Goal: Complete application form: Complete application form

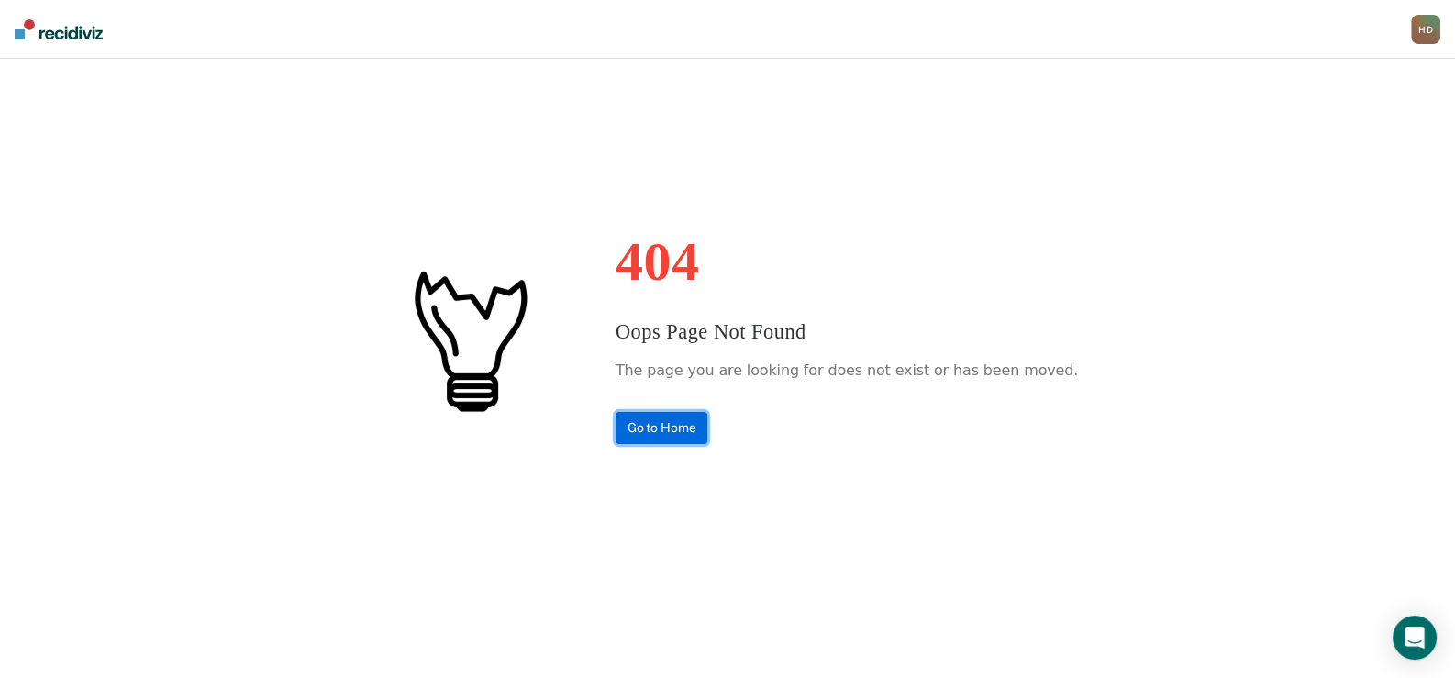
click at [697, 426] on link "Go to Home" at bounding box center [661, 428] width 93 height 32
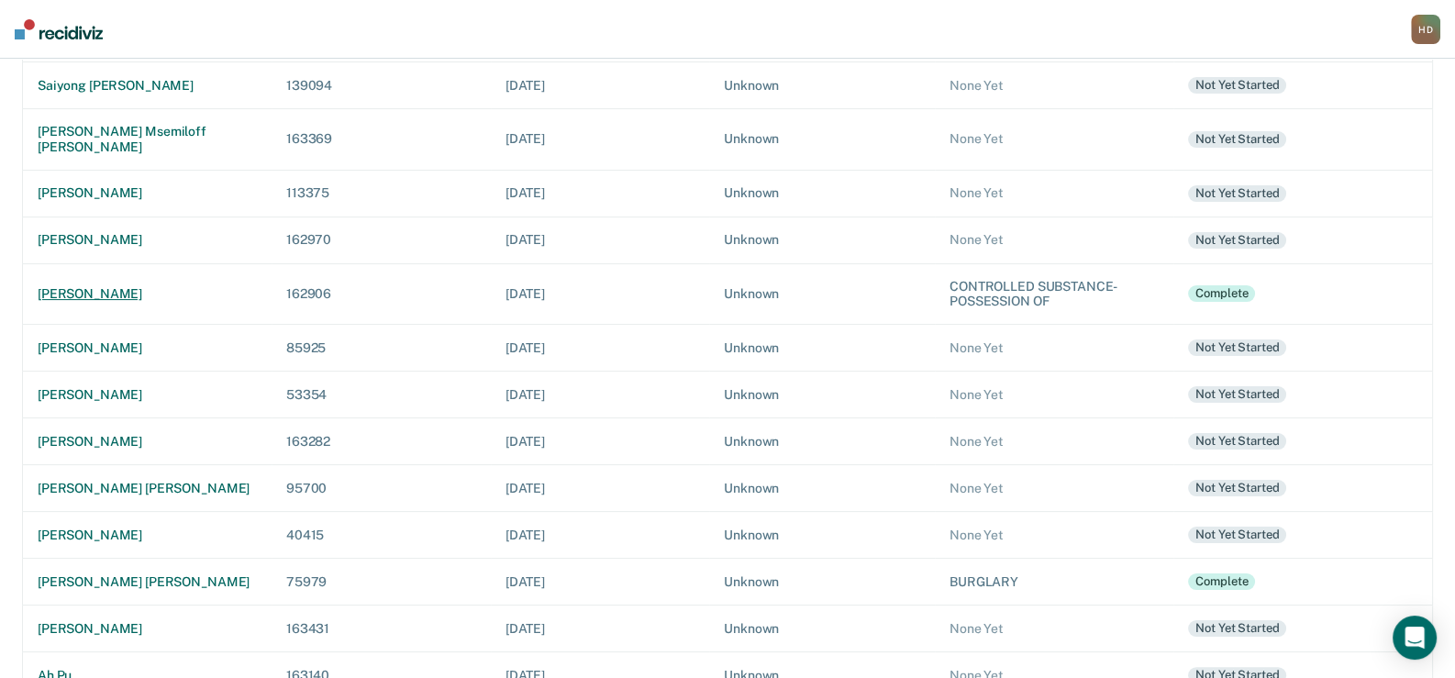
scroll to position [458, 0]
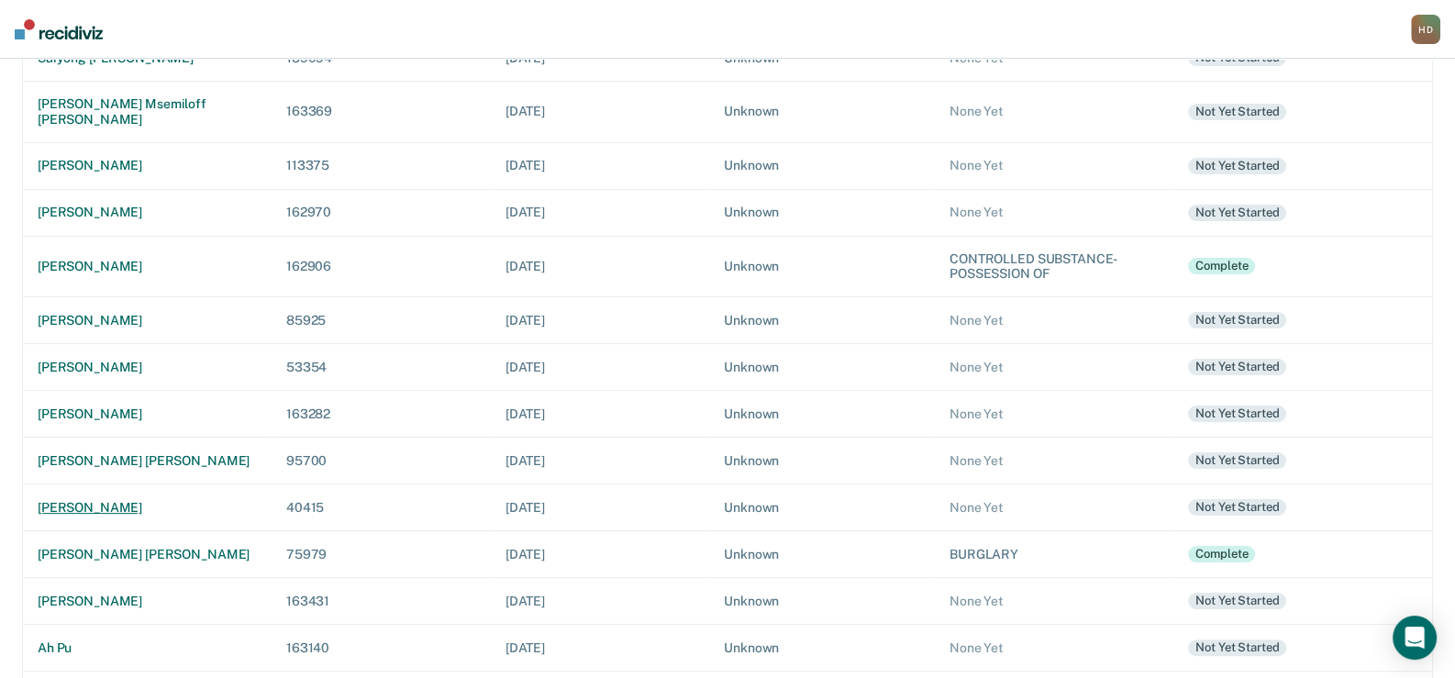
click at [108, 500] on div "[PERSON_NAME]" at bounding box center [147, 508] width 219 height 16
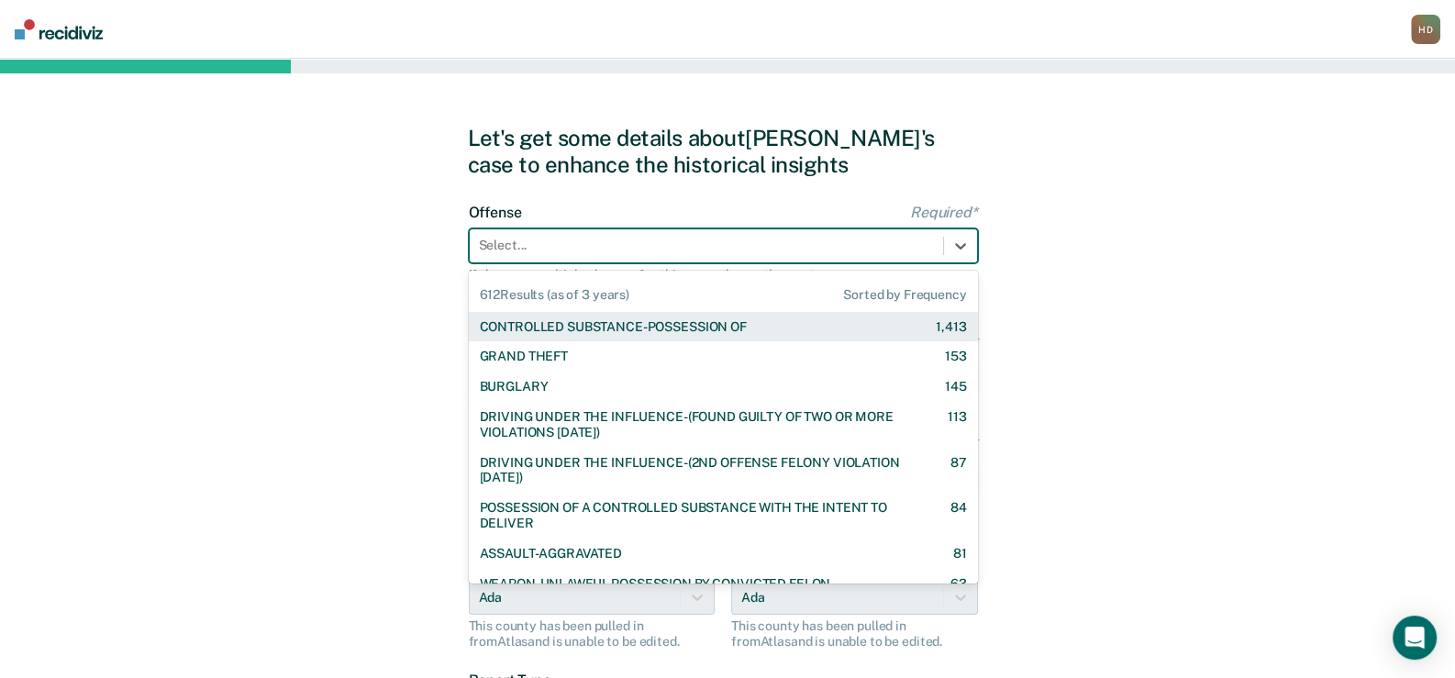
click at [793, 241] on div at bounding box center [706, 245] width 455 height 19
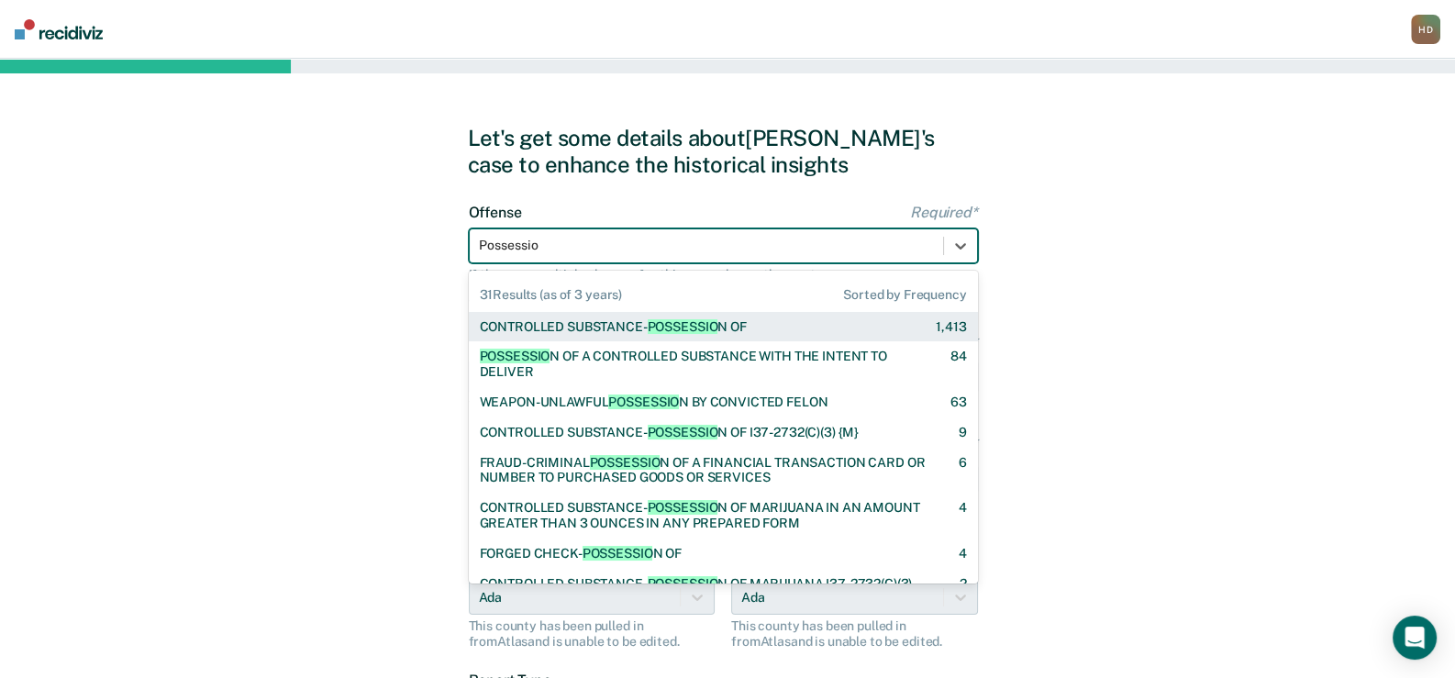
type input "Possession"
click at [791, 324] on div "CONTROLLED SUBSTANCE- POSSESSION OF 1,413" at bounding box center [723, 327] width 487 height 16
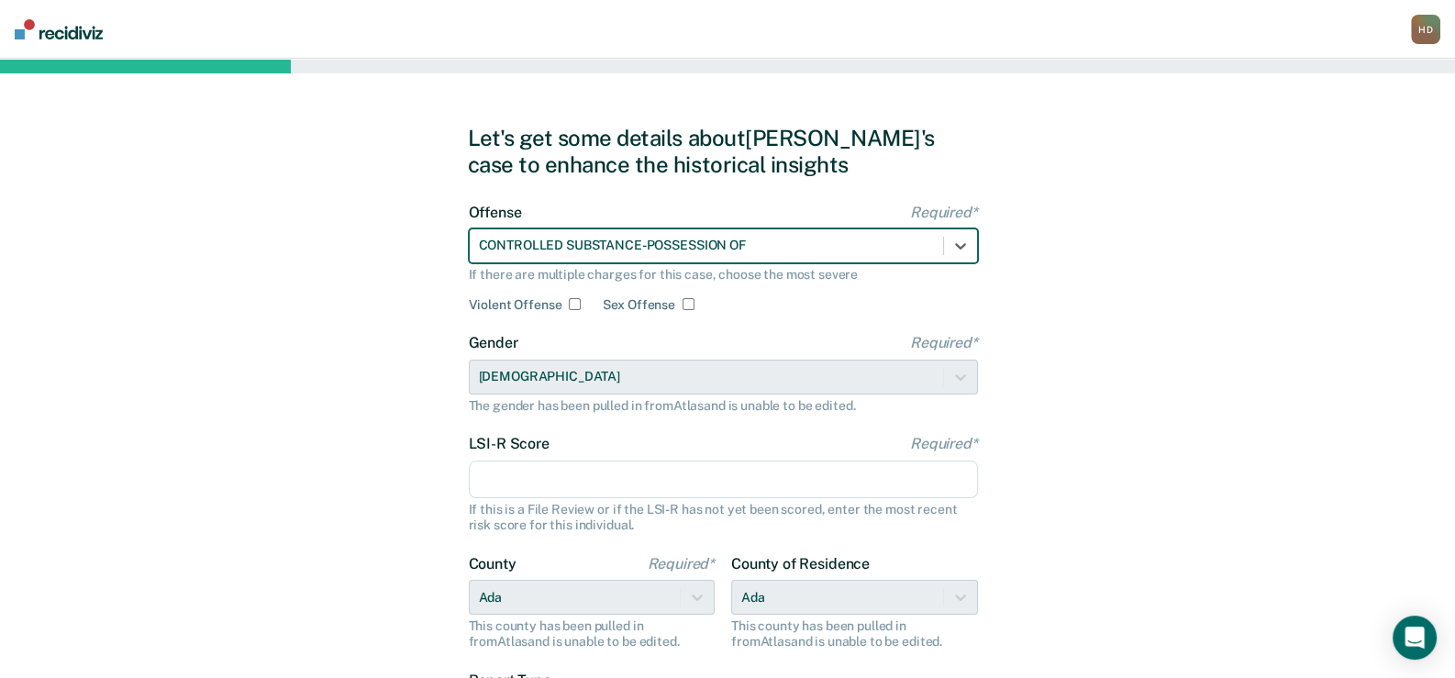
click at [499, 482] on input "LSI-R Score Required*" at bounding box center [723, 479] width 509 height 39
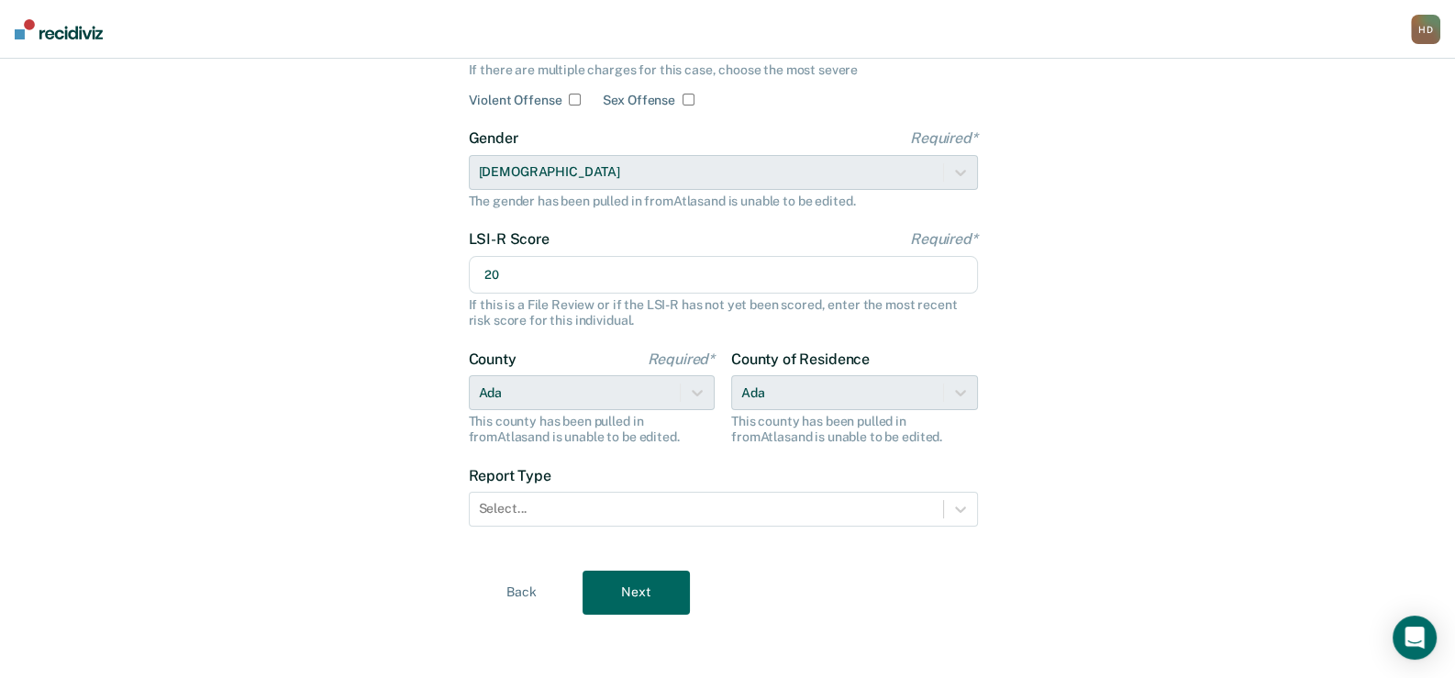
scroll to position [205, 0]
type input "20"
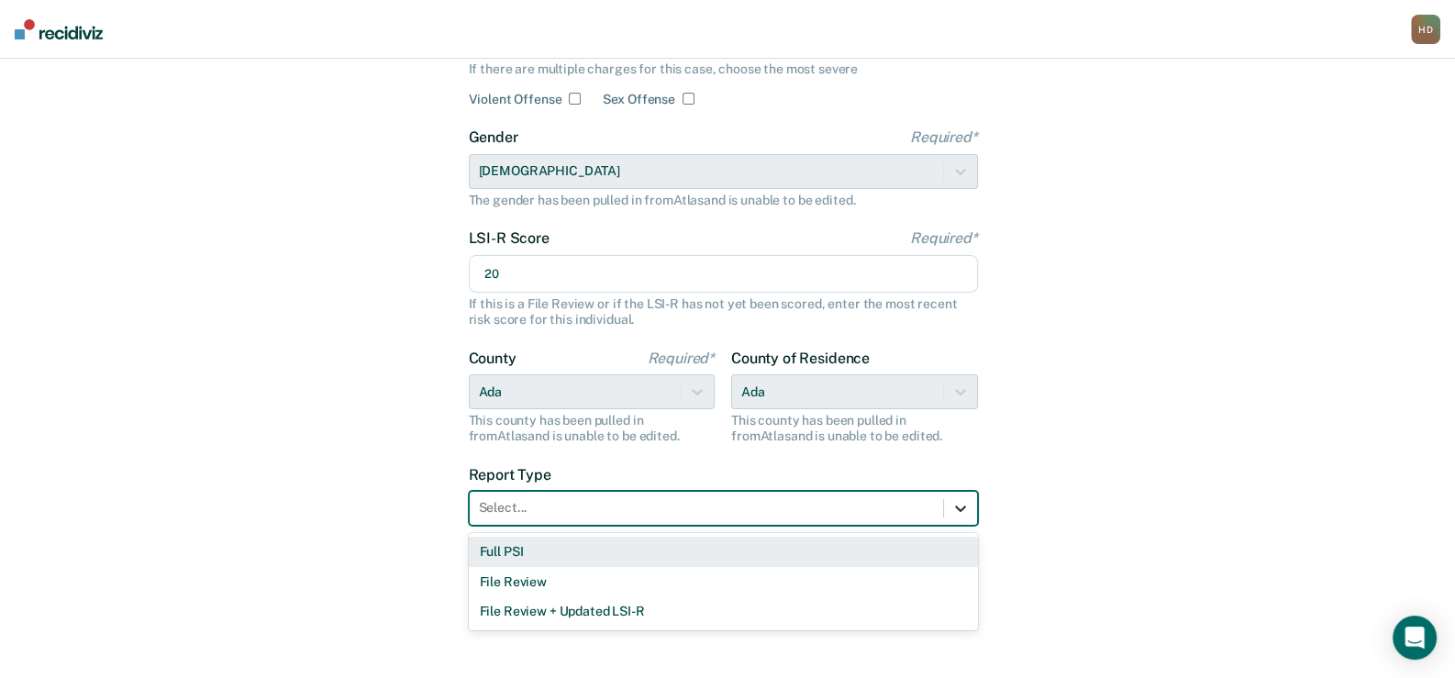
click at [962, 508] on icon at bounding box center [960, 508] width 11 height 6
click at [759, 546] on div "Full PSI" at bounding box center [723, 551] width 509 height 30
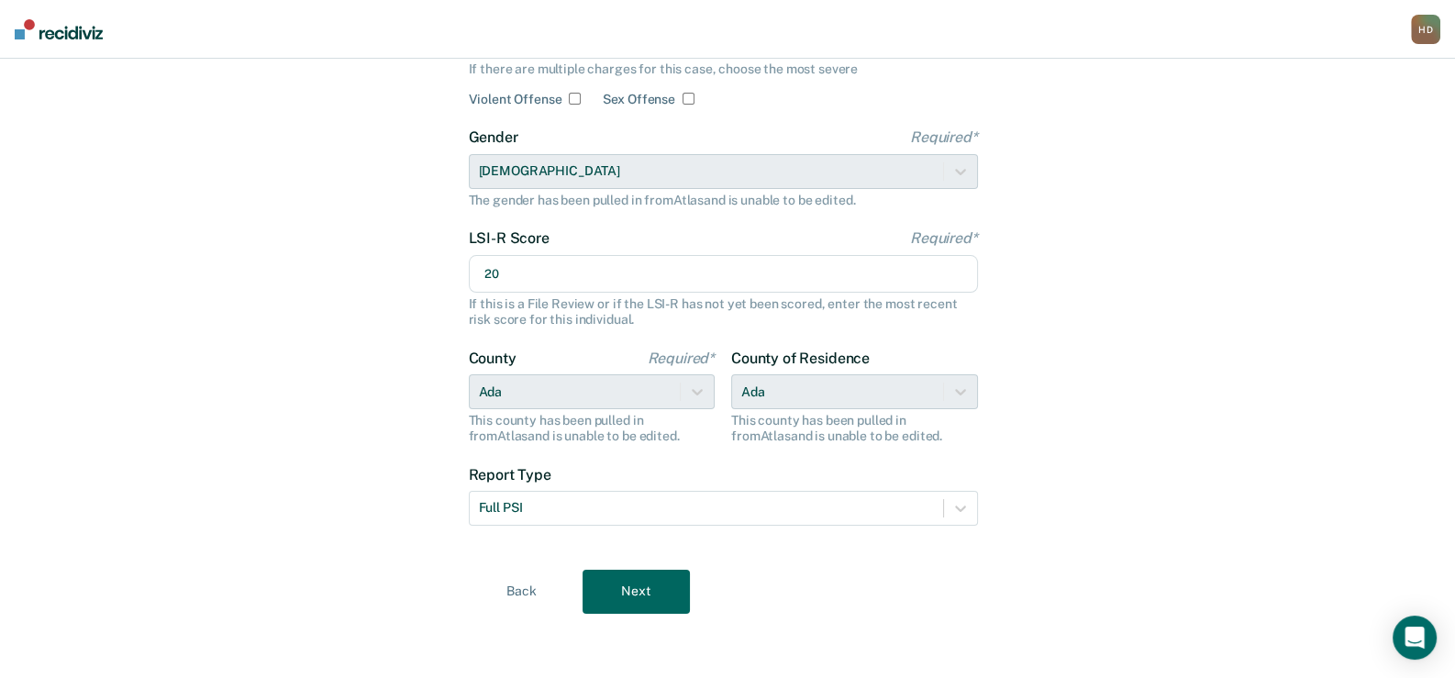
click at [607, 592] on button "Next" at bounding box center [635, 592] width 107 height 44
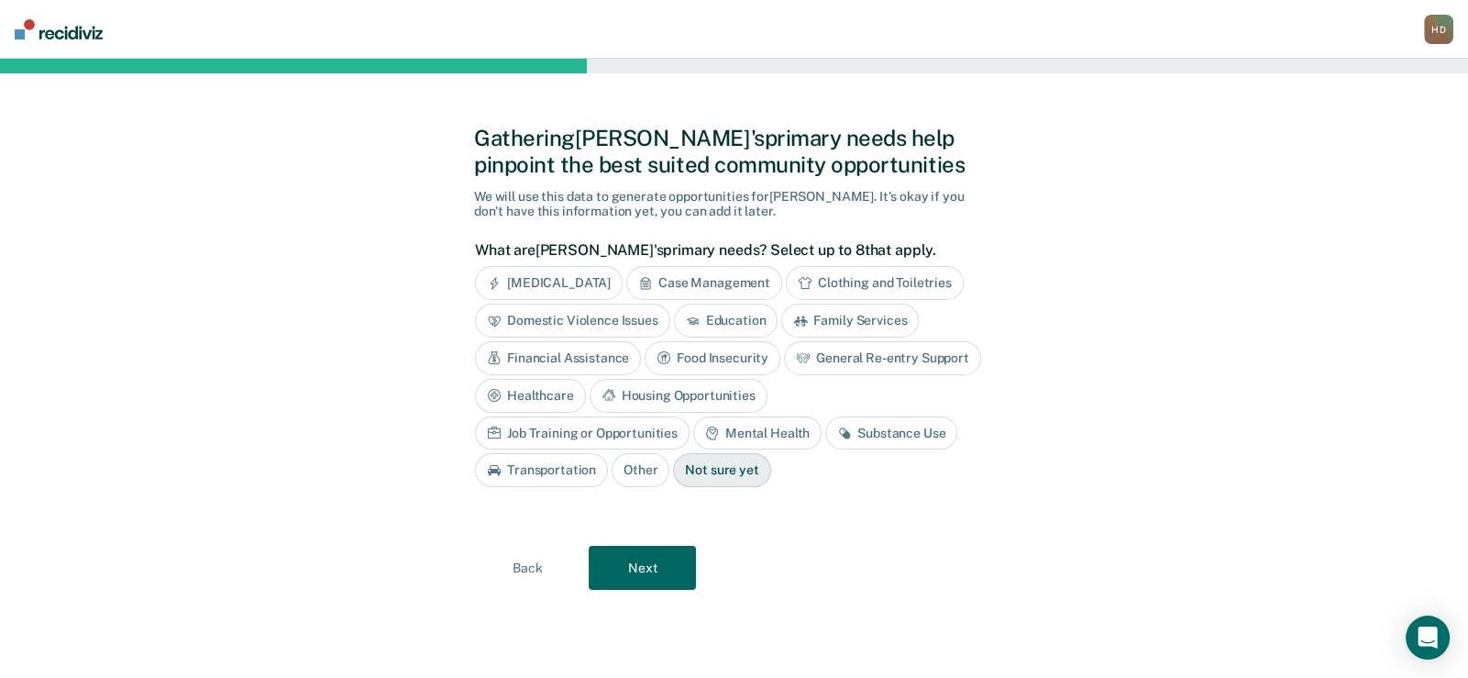
click at [825, 429] on div "Substance Use" at bounding box center [891, 433] width 132 height 34
click at [608, 454] on div "Transportation" at bounding box center [541, 471] width 133 height 34
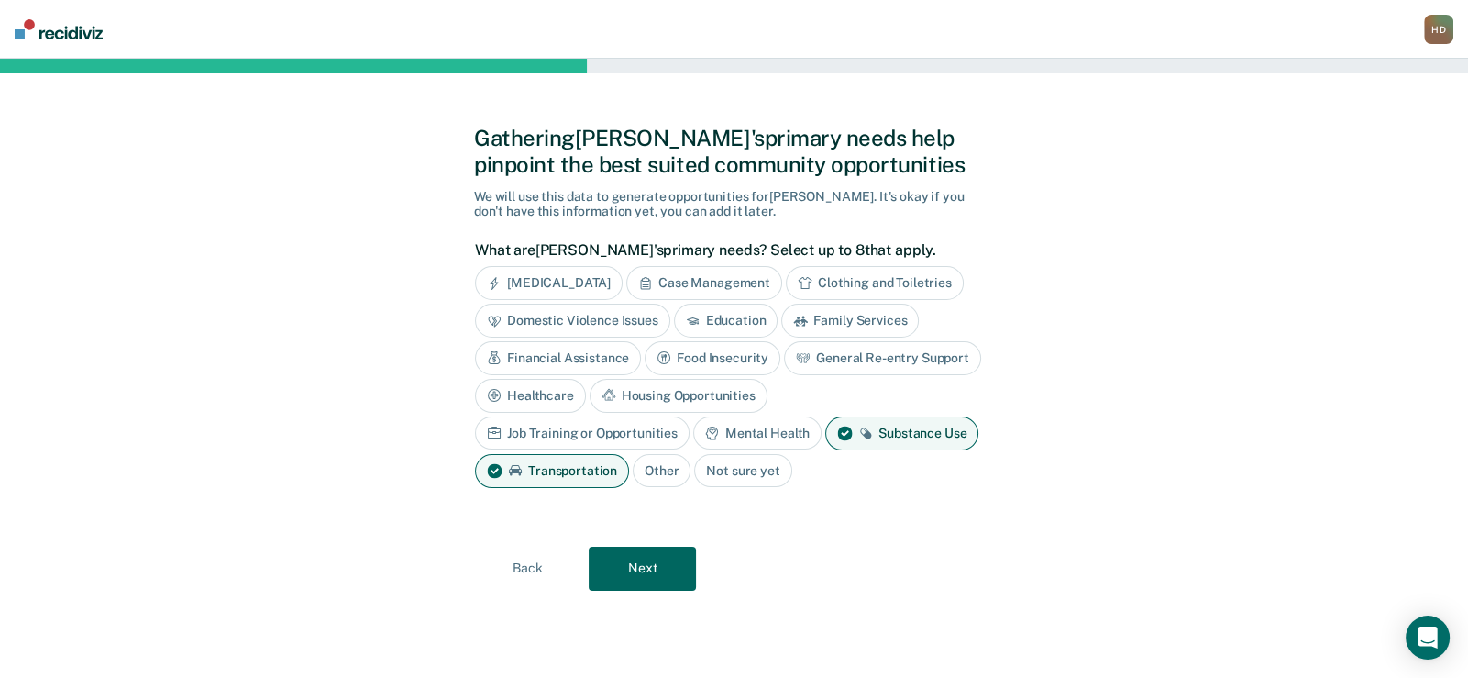
click at [693, 435] on div "Mental Health" at bounding box center [757, 433] width 128 height 34
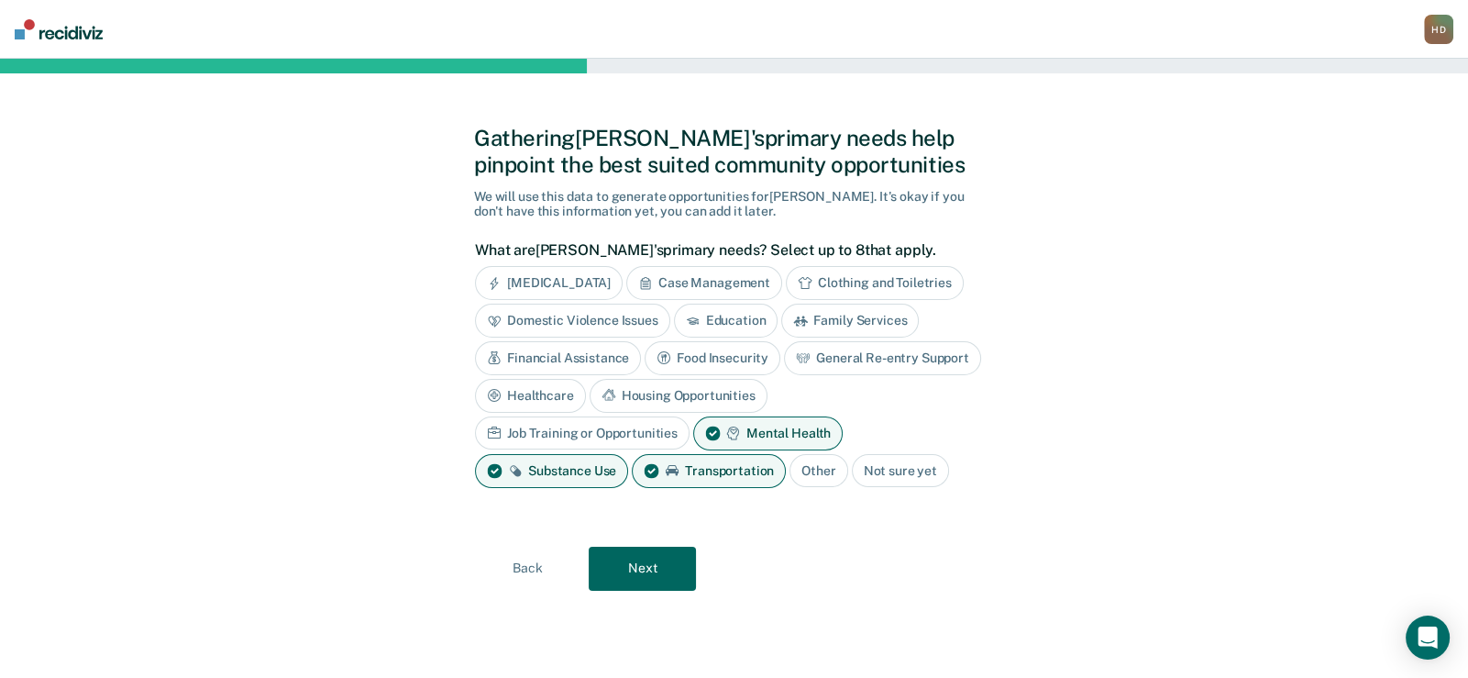
click at [513, 348] on div "Financial Assistance" at bounding box center [558, 358] width 166 height 34
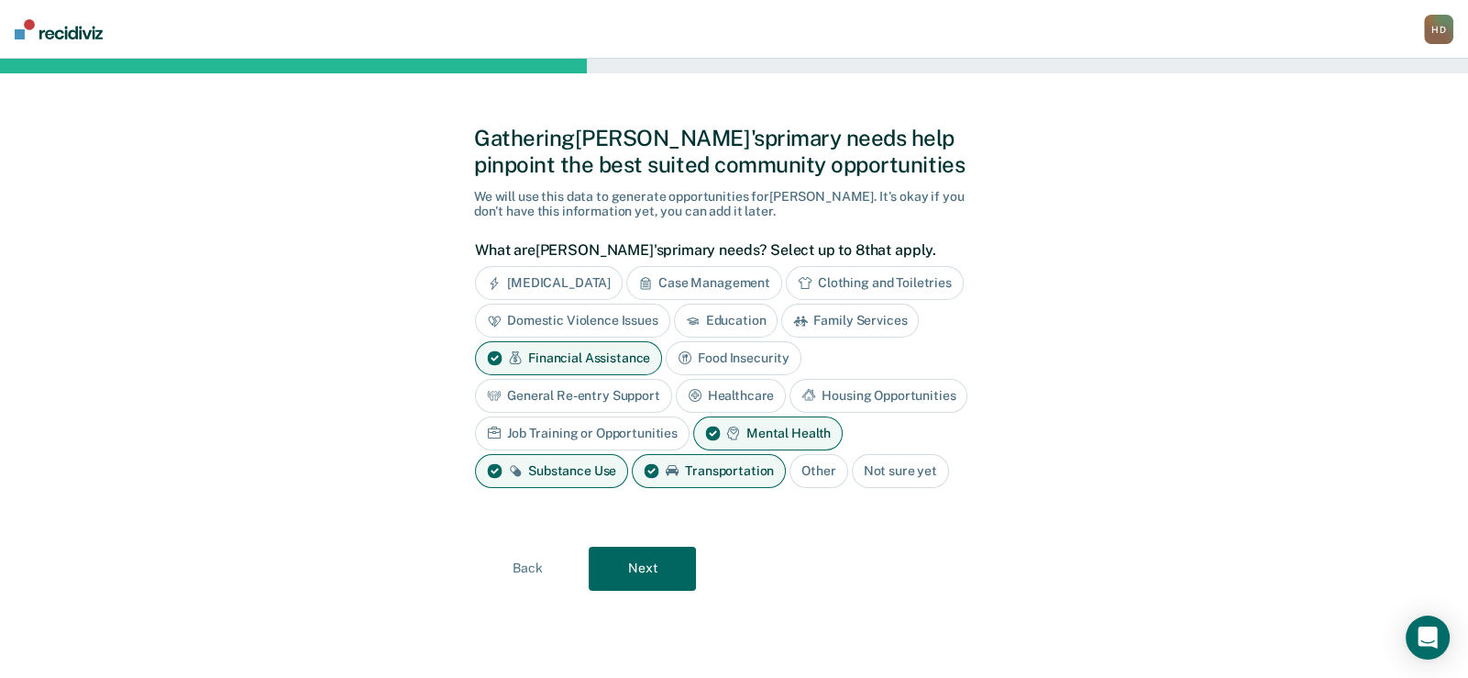
click at [661, 566] on button "Next" at bounding box center [642, 569] width 107 height 44
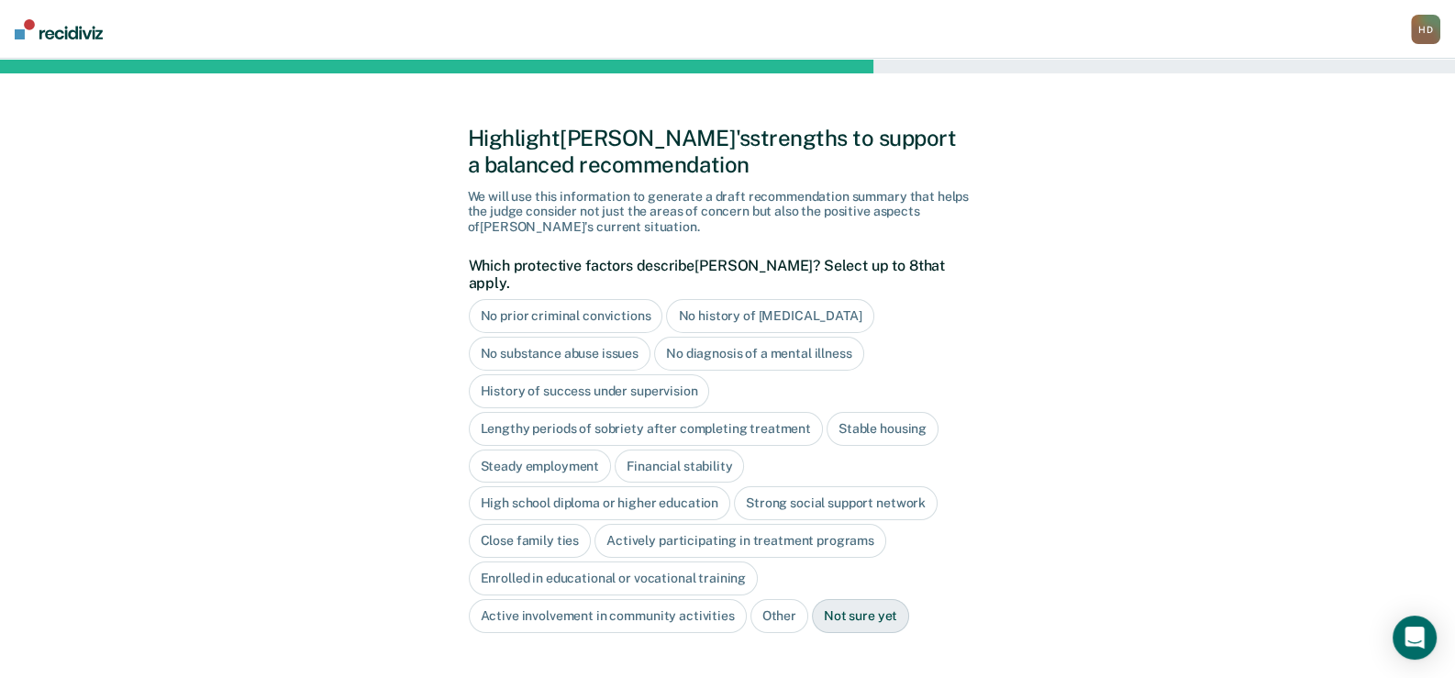
click at [774, 299] on div "No history of [MEDICAL_DATA]" at bounding box center [769, 316] width 207 height 34
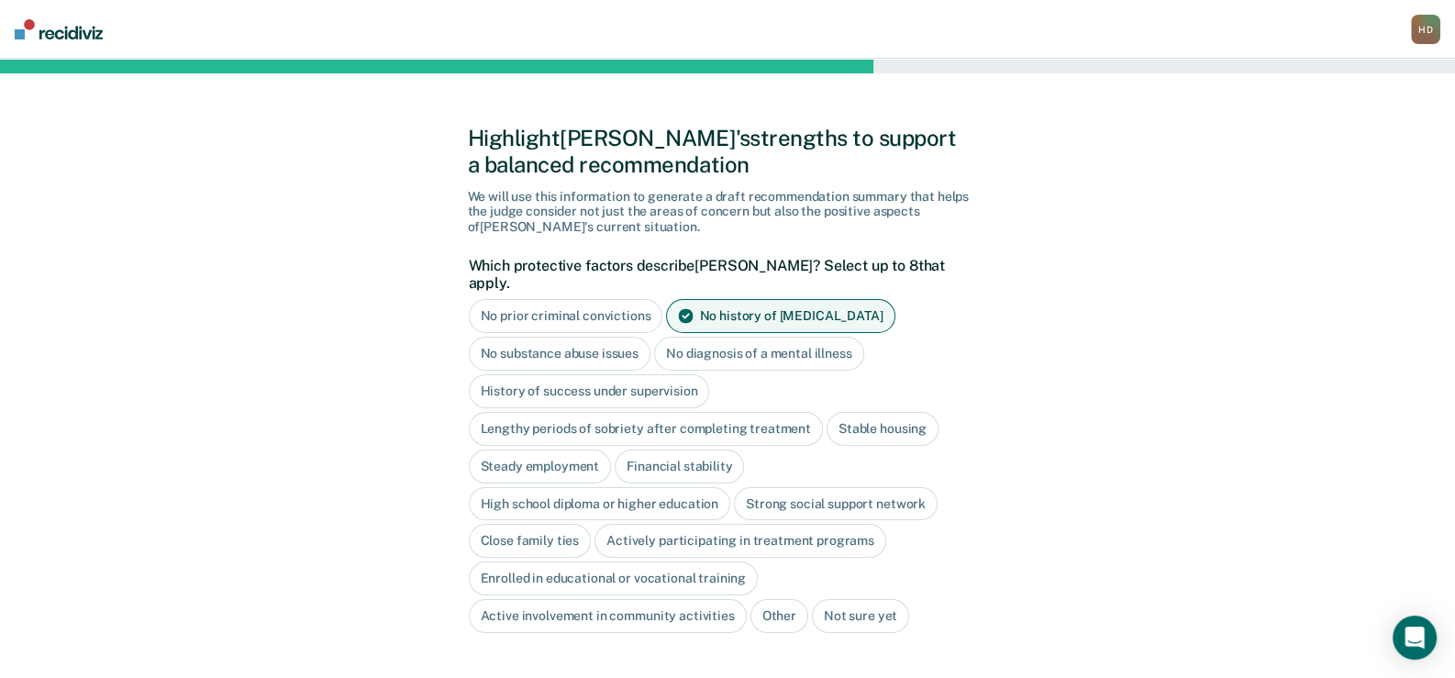
click at [886, 412] on div "Stable housing" at bounding box center [882, 429] width 112 height 34
click at [628, 487] on div "High school diploma or higher education" at bounding box center [600, 504] width 262 height 34
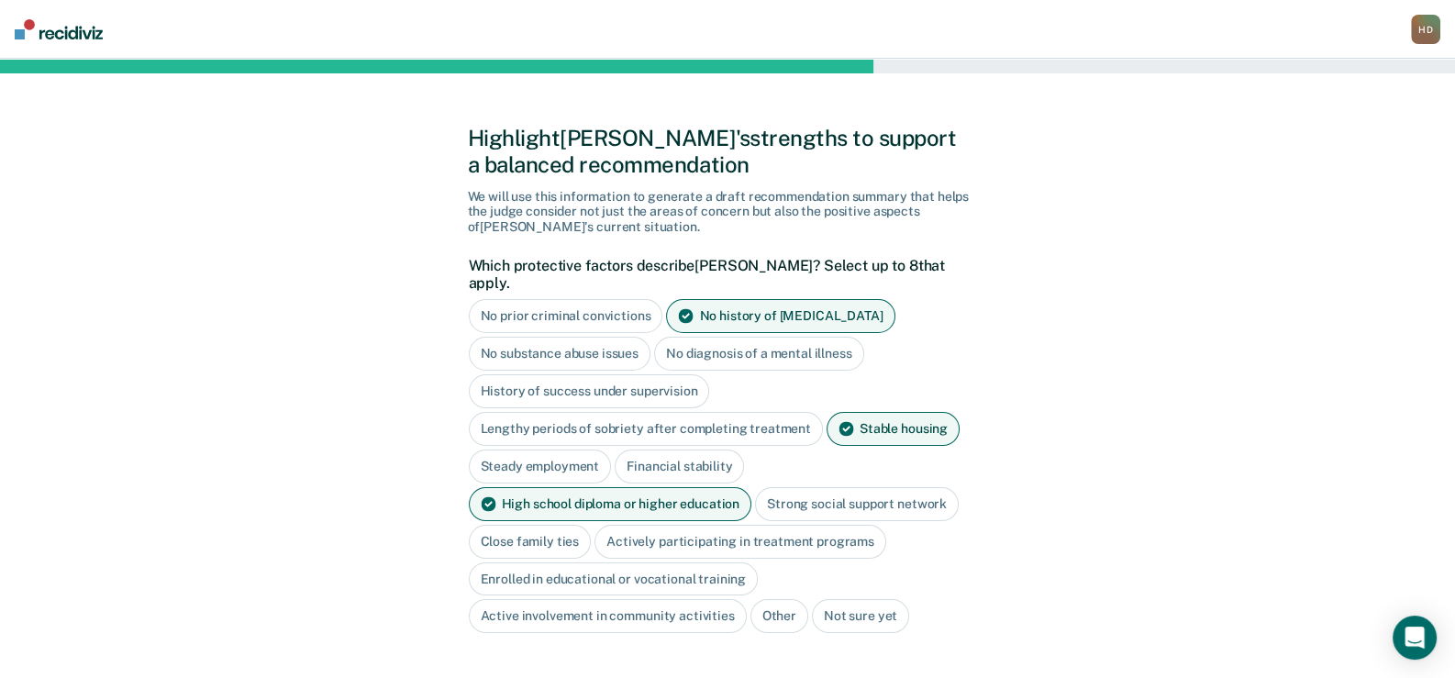
click at [541, 525] on div "Close family ties" at bounding box center [530, 542] width 123 height 34
click at [736, 525] on div "Actively participating in treatment programs" at bounding box center [761, 542] width 292 height 34
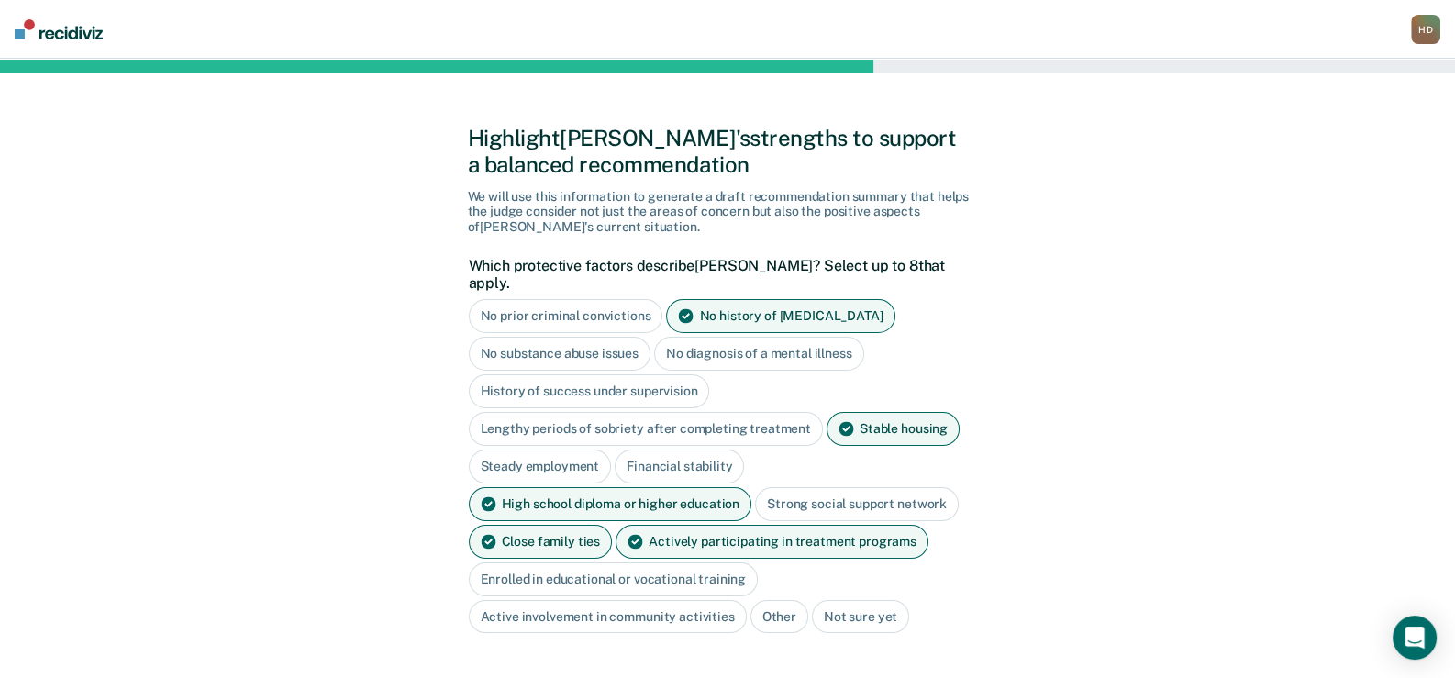
click at [657, 600] on div "Active involvement in community activities" at bounding box center [608, 617] width 278 height 34
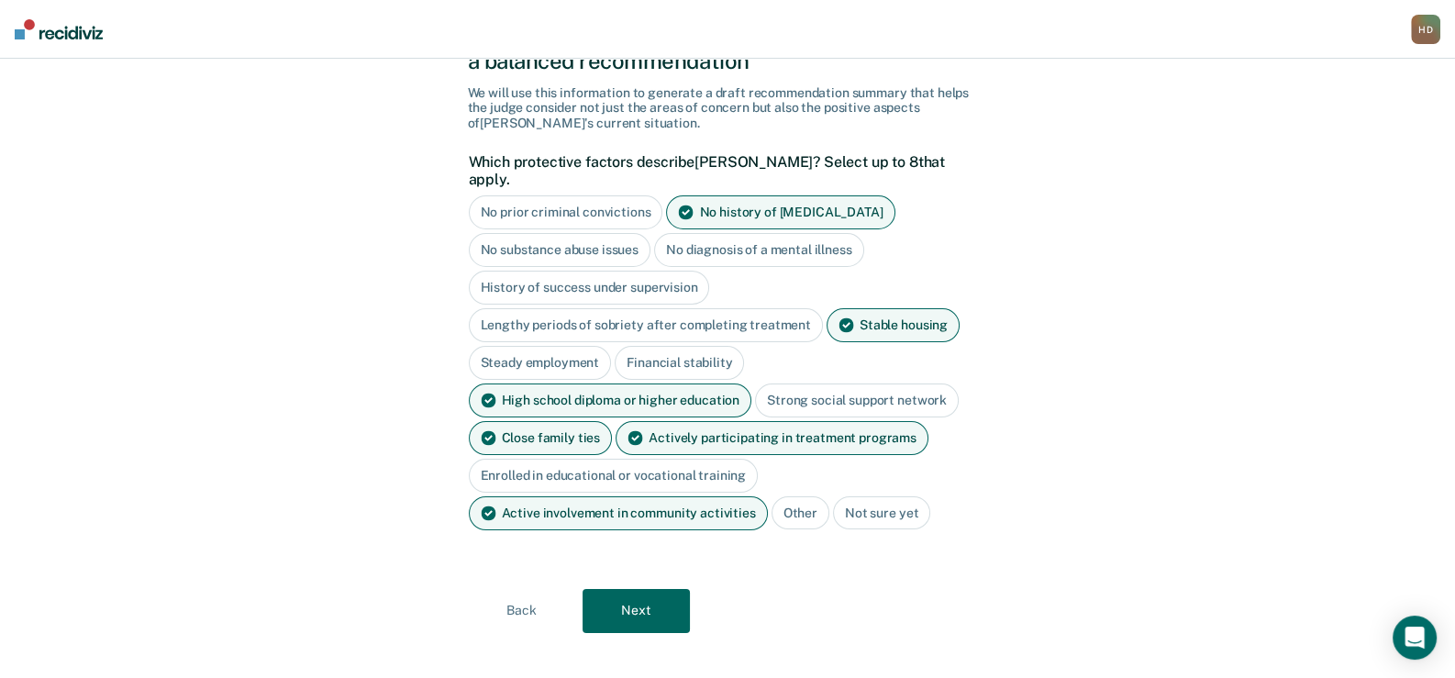
click at [665, 591] on button "Next" at bounding box center [635, 611] width 107 height 44
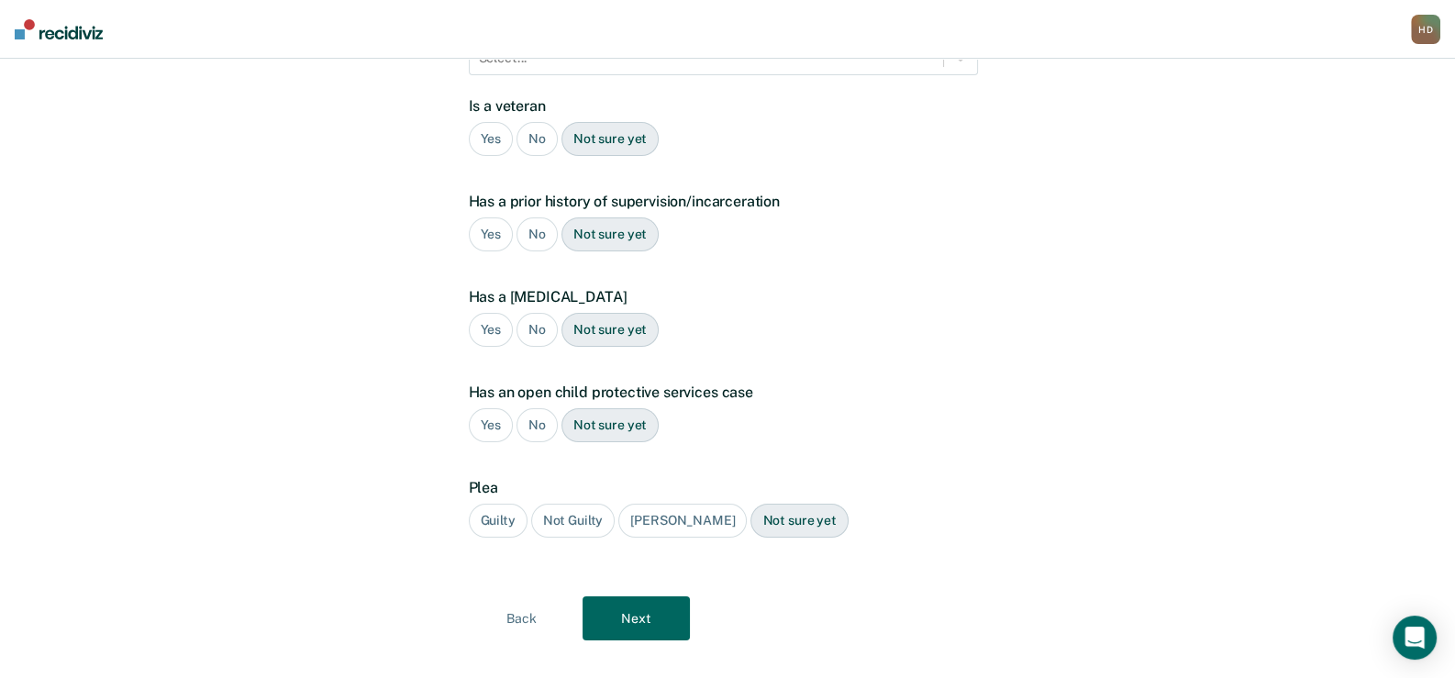
click at [537, 122] on div "No" at bounding box center [536, 139] width 41 height 34
click at [481, 217] on div "Yes" at bounding box center [491, 234] width 45 height 34
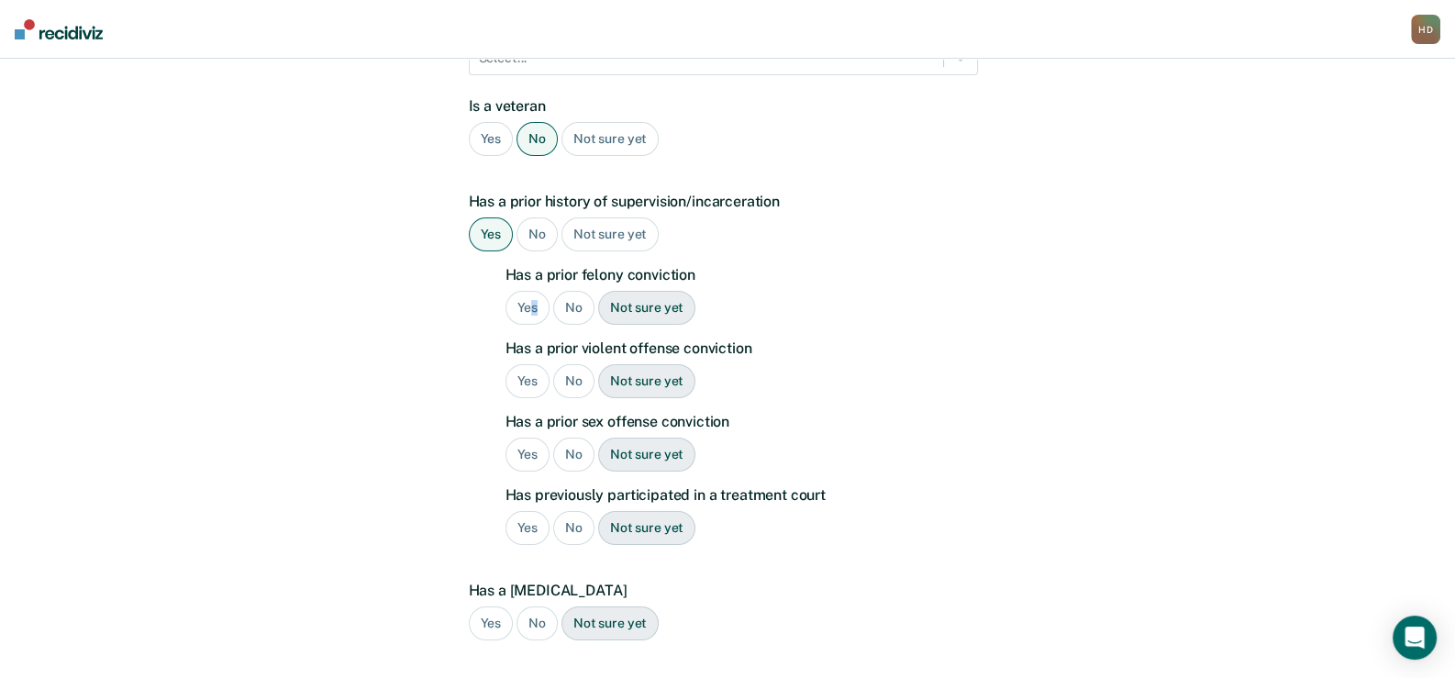
click at [535, 291] on div "Yes" at bounding box center [527, 308] width 45 height 34
click at [569, 364] on div "No" at bounding box center [573, 381] width 41 height 34
click at [573, 437] on div "No" at bounding box center [573, 454] width 41 height 34
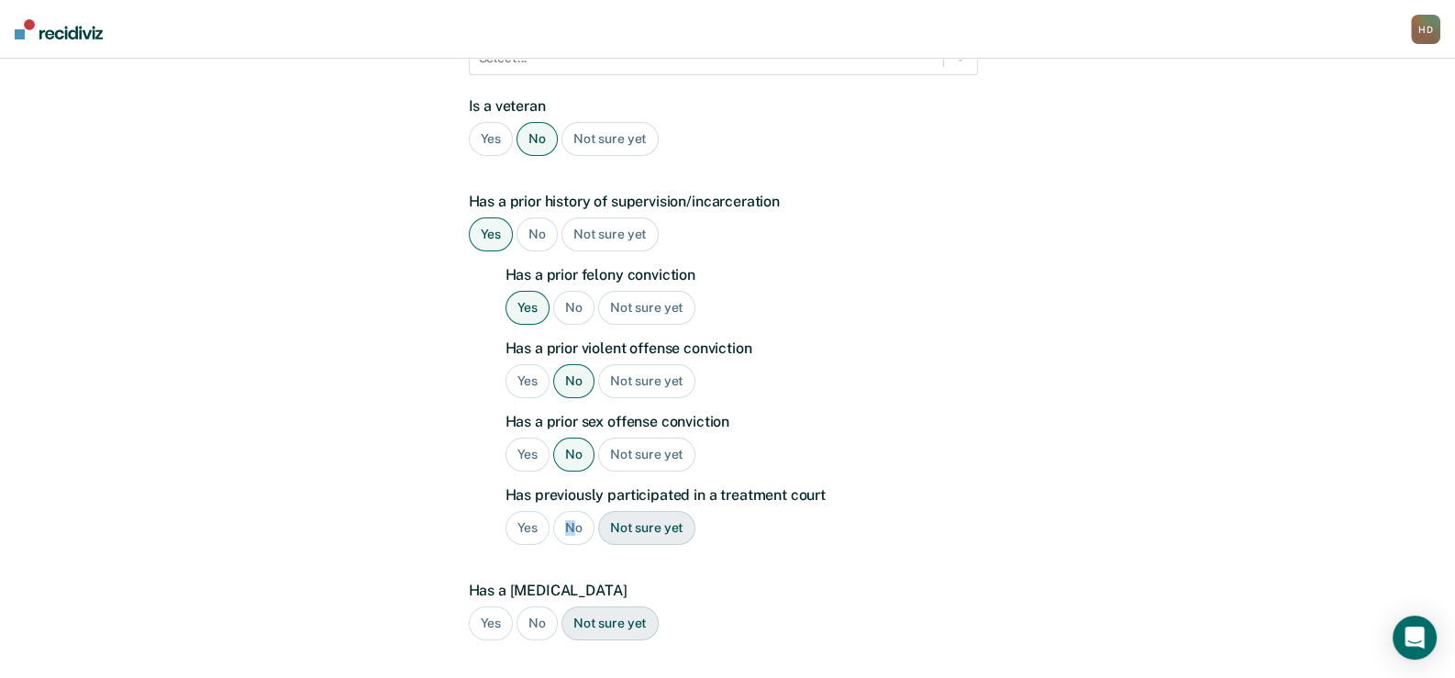
click at [569, 511] on div "No" at bounding box center [573, 528] width 41 height 34
click at [536, 606] on div "No" at bounding box center [536, 623] width 41 height 34
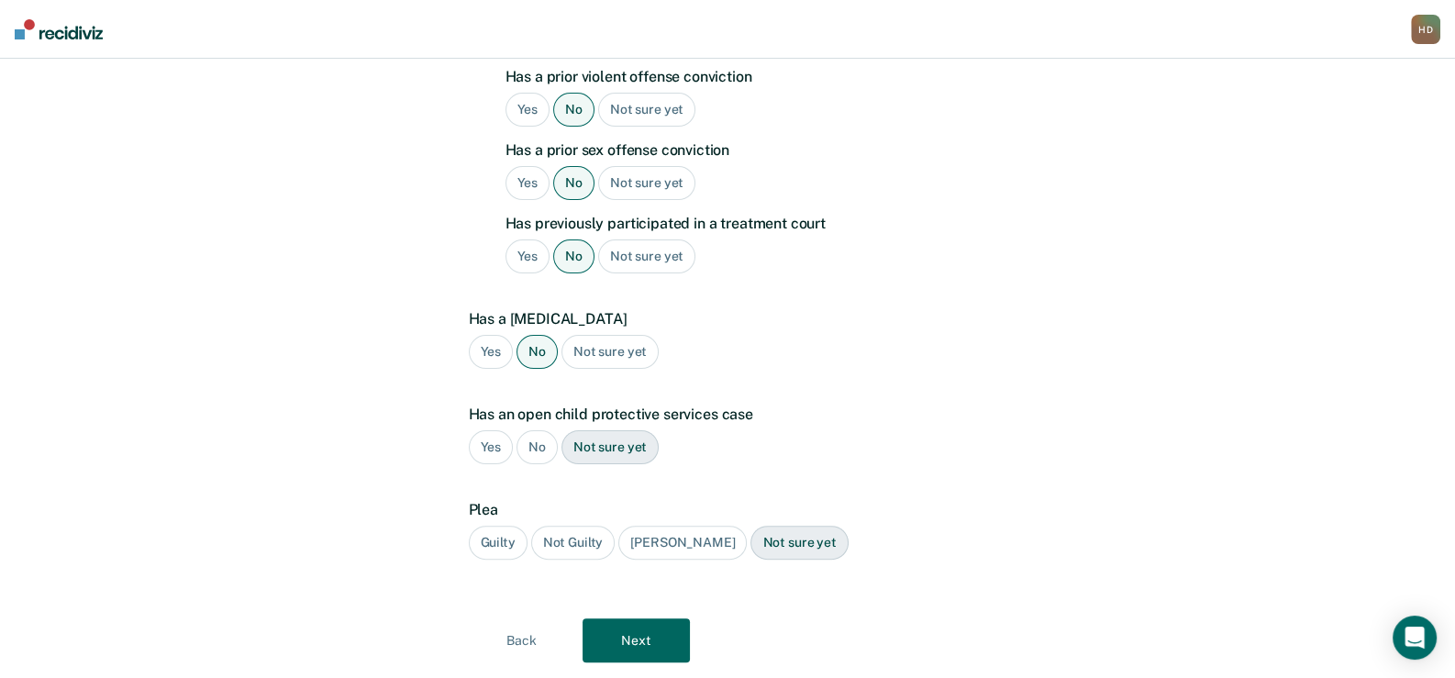
scroll to position [623, 0]
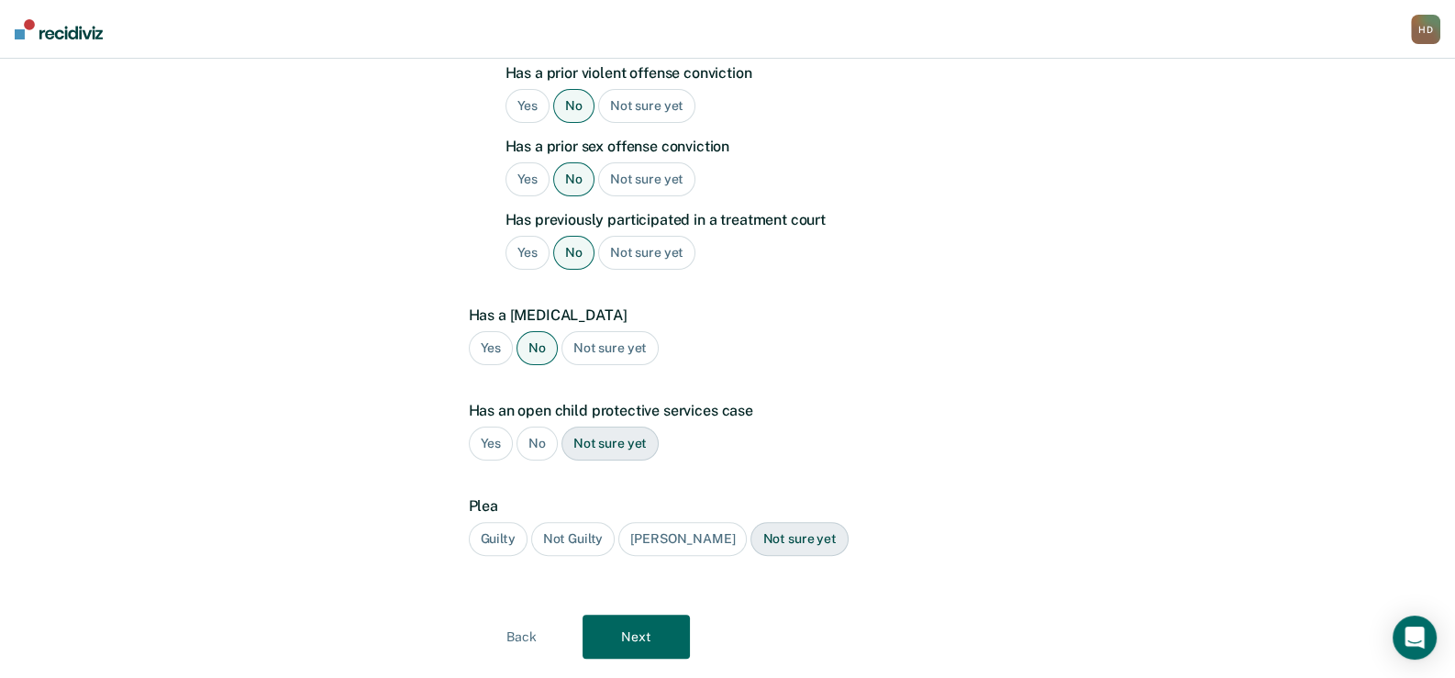
click at [536, 426] on div "No" at bounding box center [536, 443] width 41 height 34
click at [489, 522] on div "Guilty" at bounding box center [498, 539] width 59 height 34
click at [600, 614] on button "Next" at bounding box center [635, 636] width 107 height 44
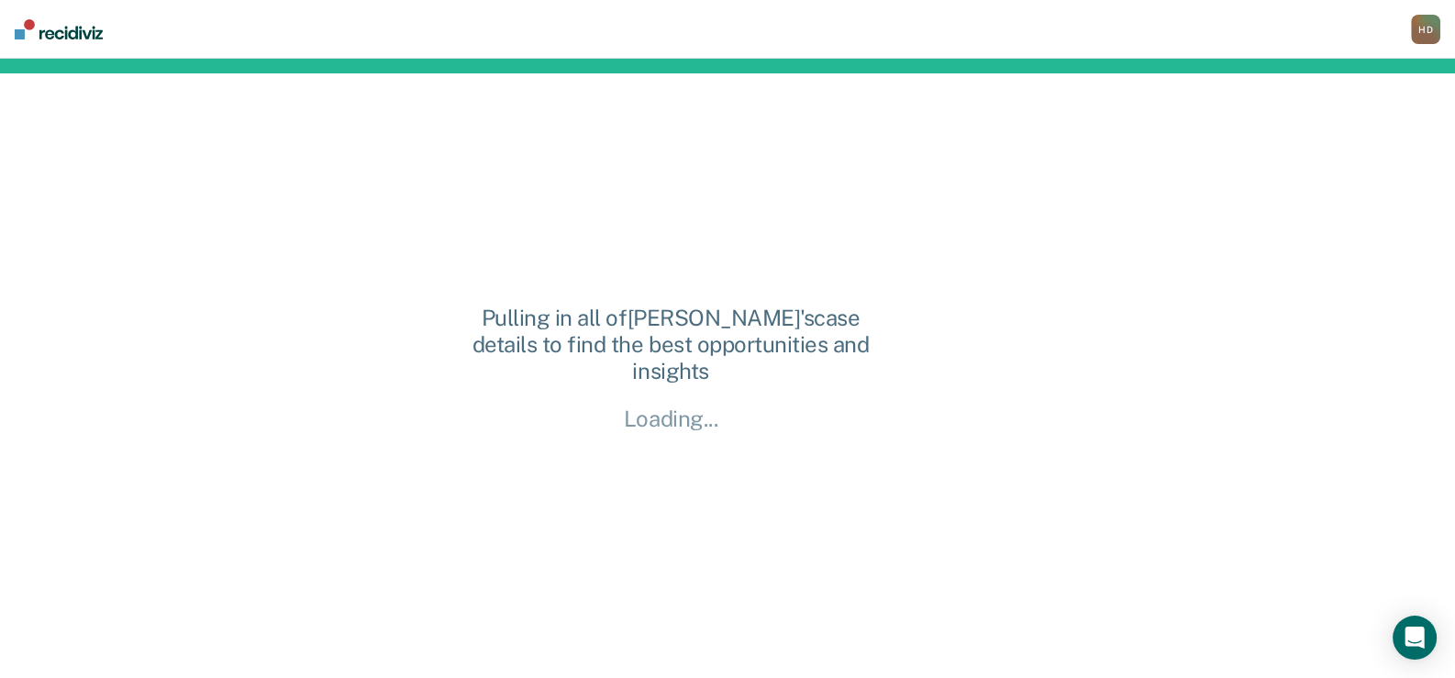
scroll to position [0, 0]
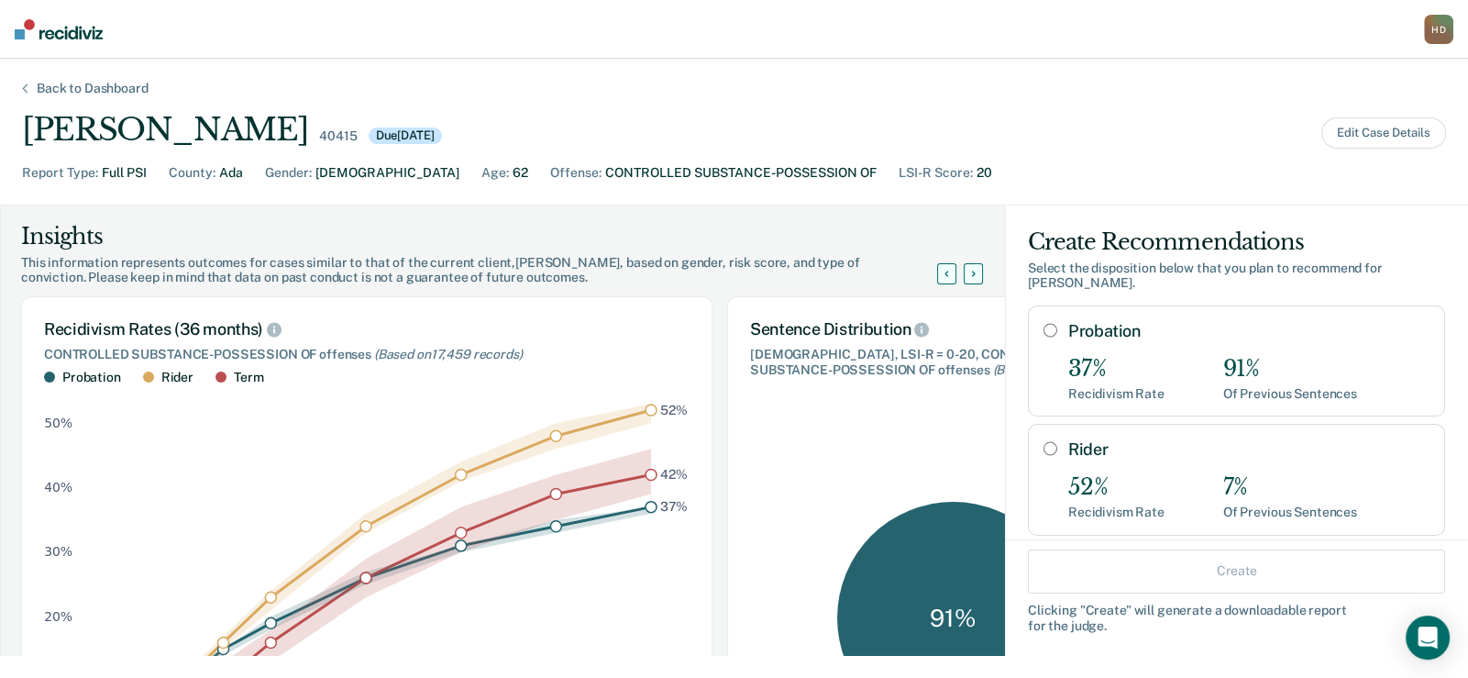
click at [1044, 323] on input "Probation" at bounding box center [1051, 330] width 14 height 15
radio input "true"
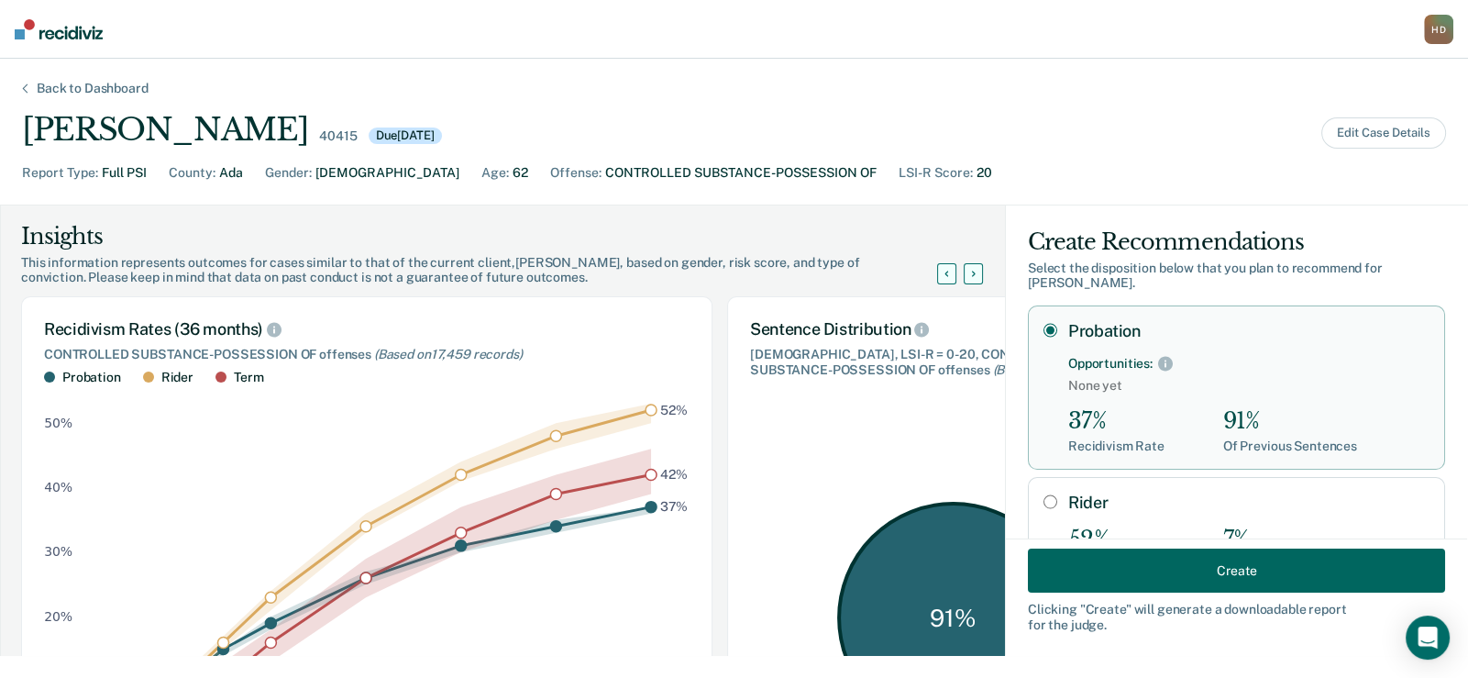
click at [1146, 569] on button "Create" at bounding box center [1236, 570] width 417 height 44
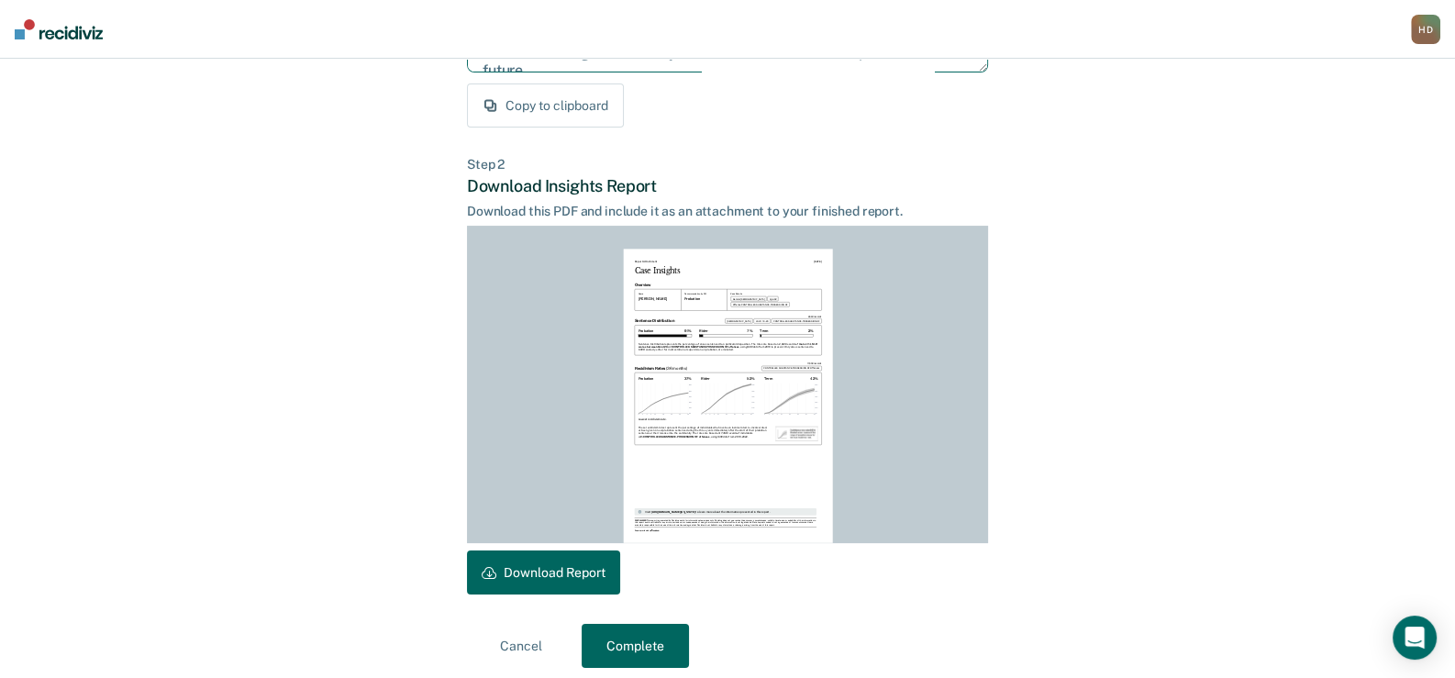
scroll to position [367, 0]
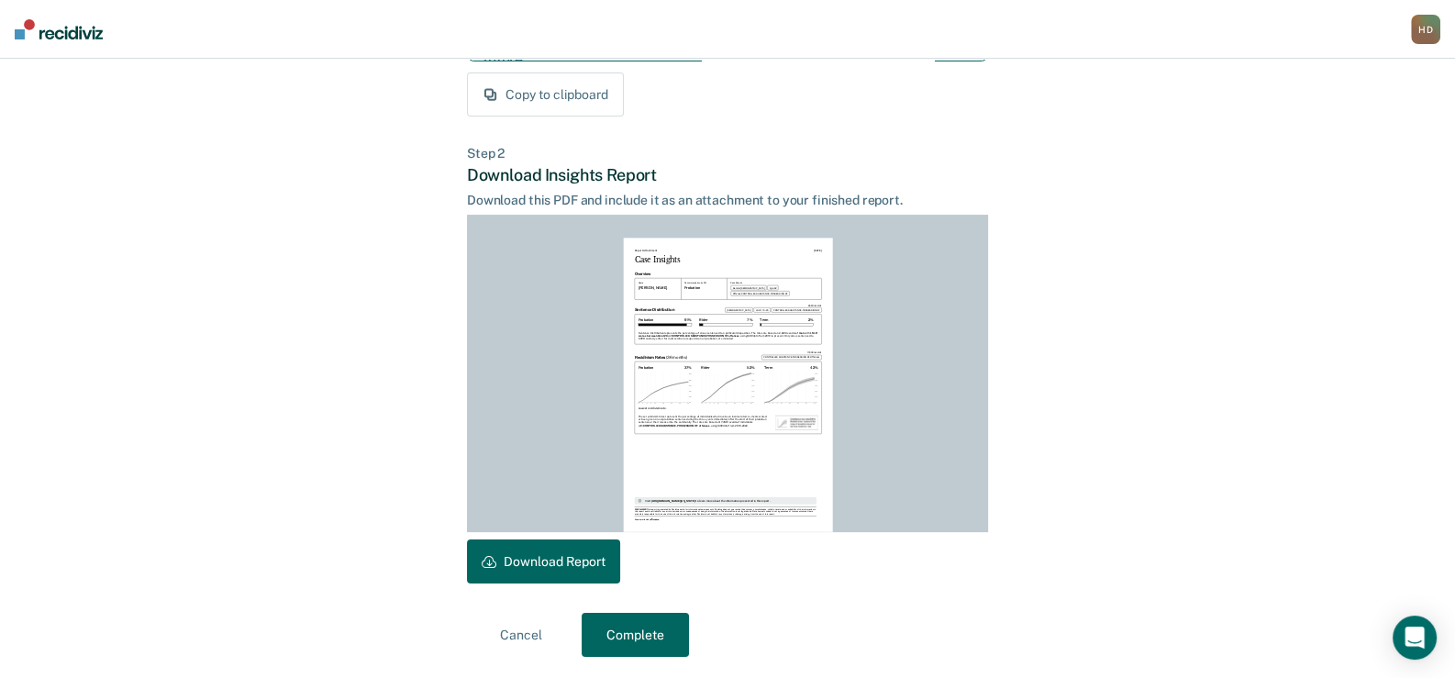
drag, startPoint x: 481, startPoint y: 276, endPoint x: 942, endPoint y: 156, distance: 475.8
click at [942, 156] on div "Back to Case Make Recommendation & Download Report Step 1 Craft recommendation …" at bounding box center [727, 185] width 521 height 943
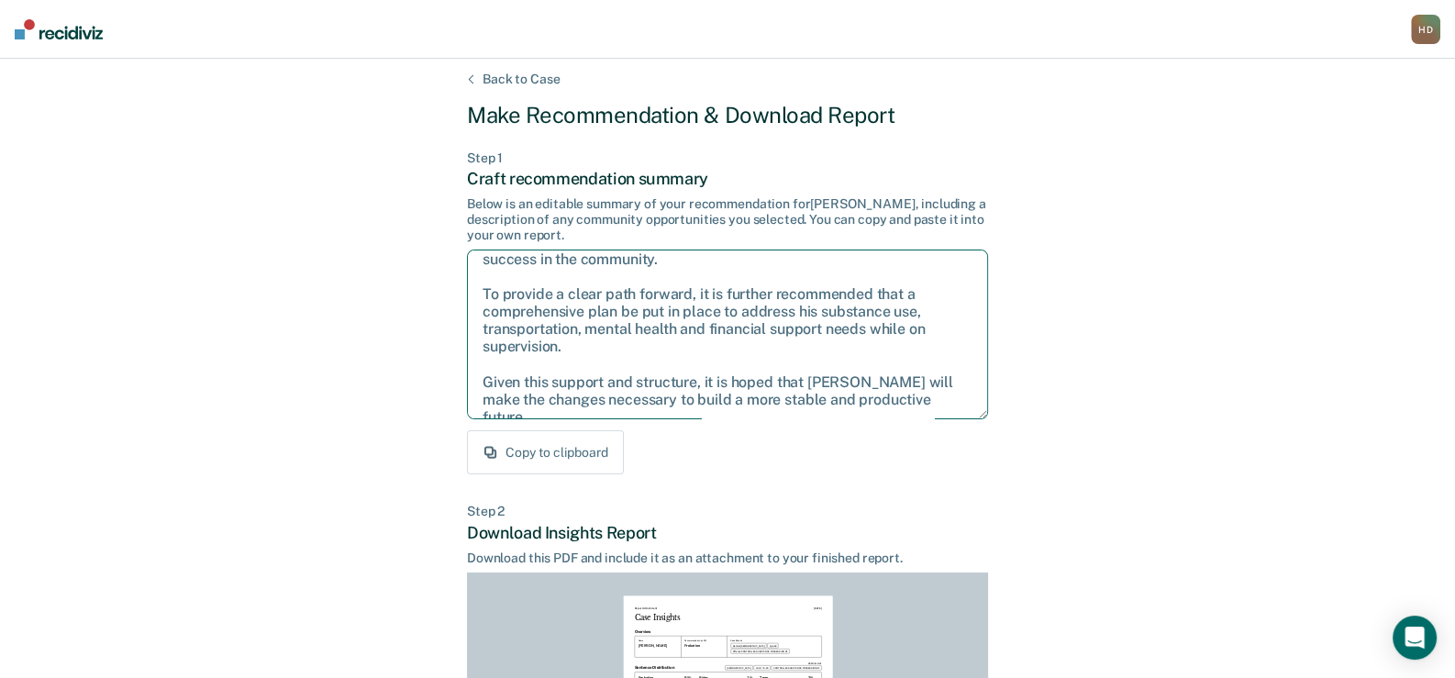
scroll to position [0, 0]
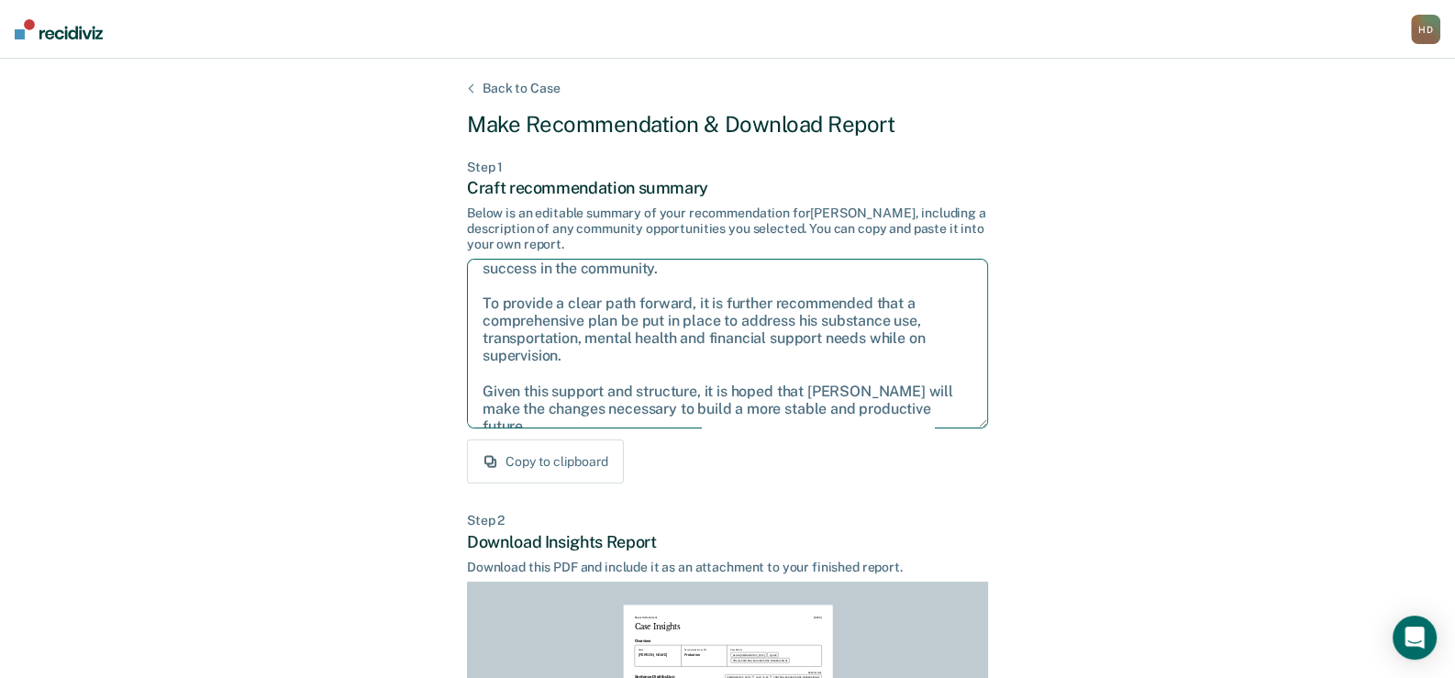
click at [590, 371] on textarea "After careful consideration of the details of this case, it is recommended that…" at bounding box center [727, 344] width 521 height 170
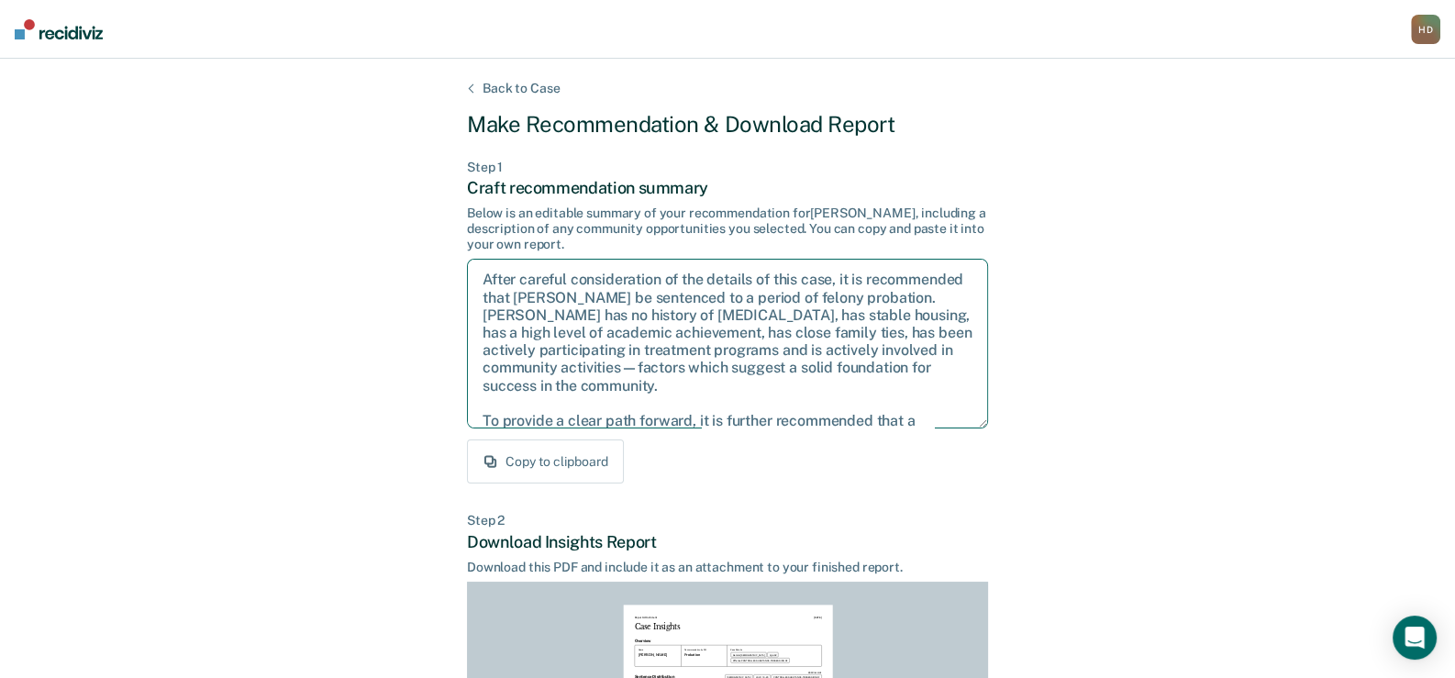
drag, startPoint x: 941, startPoint y: 407, endPoint x: 486, endPoint y: 271, distance: 475.0
click at [486, 271] on textarea "After careful consideration of the details of this case, it is recommended that…" at bounding box center [727, 344] width 521 height 170
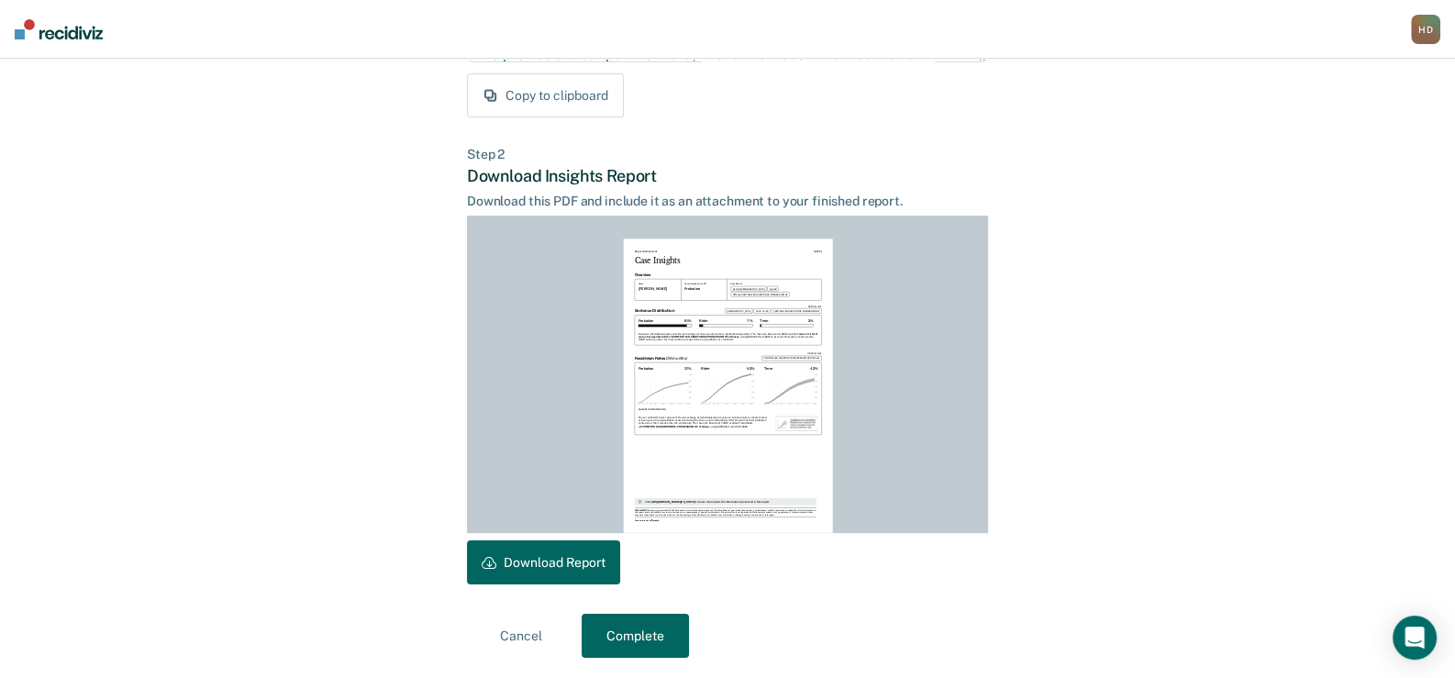
scroll to position [367, 0]
click at [545, 564] on button "Download Report" at bounding box center [543, 561] width 153 height 44
click at [650, 623] on button "Complete" at bounding box center [634, 635] width 107 height 44
